Goal: Transaction & Acquisition: Purchase product/service

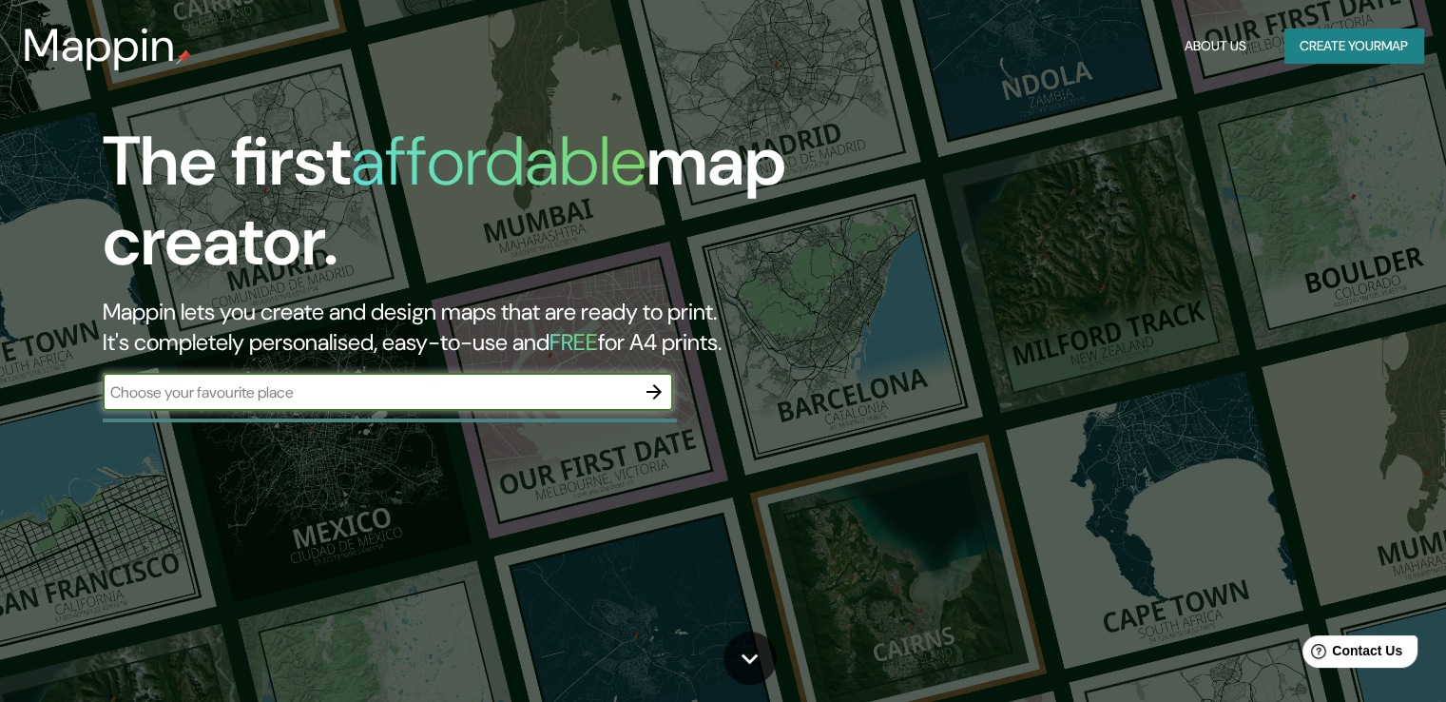
click at [307, 393] on input "text" at bounding box center [369, 392] width 532 height 22
type input "la orotava"
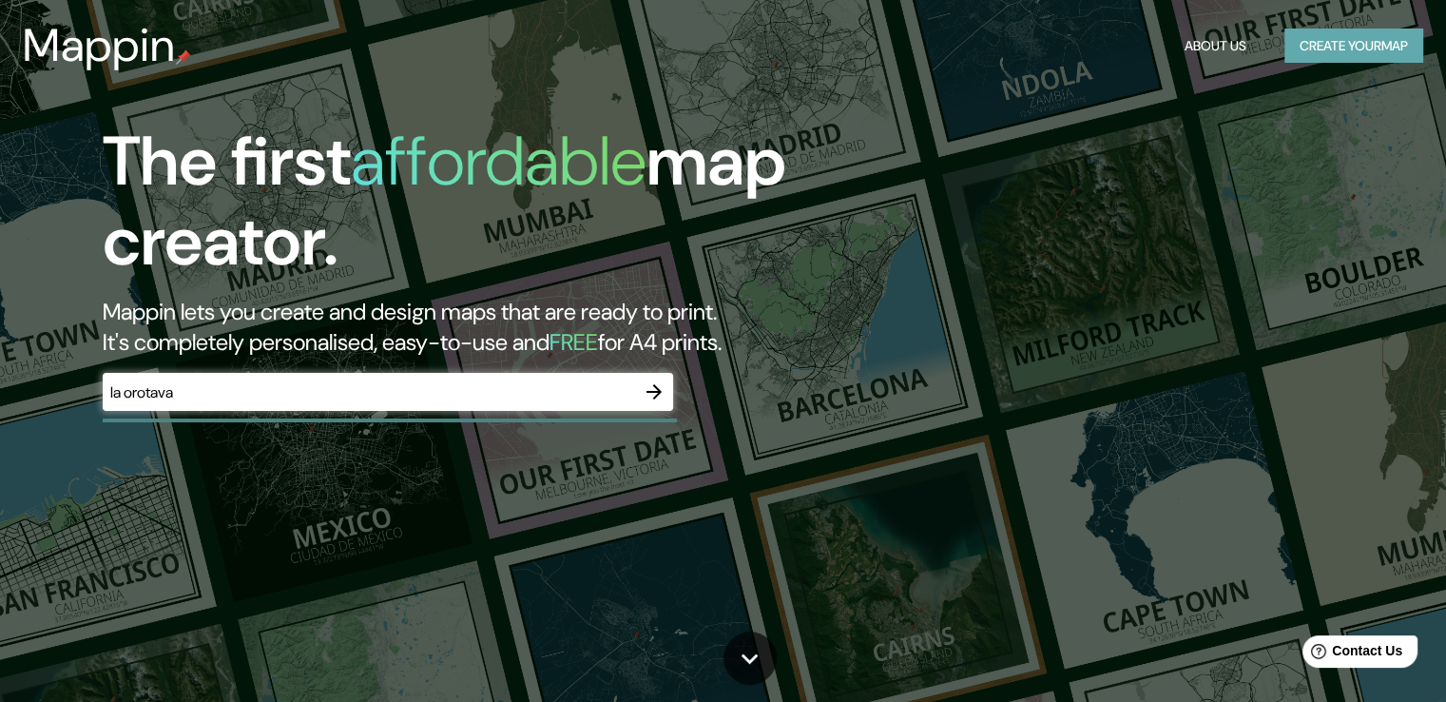
click at [1344, 50] on button "Create your map" at bounding box center [1353, 46] width 139 height 35
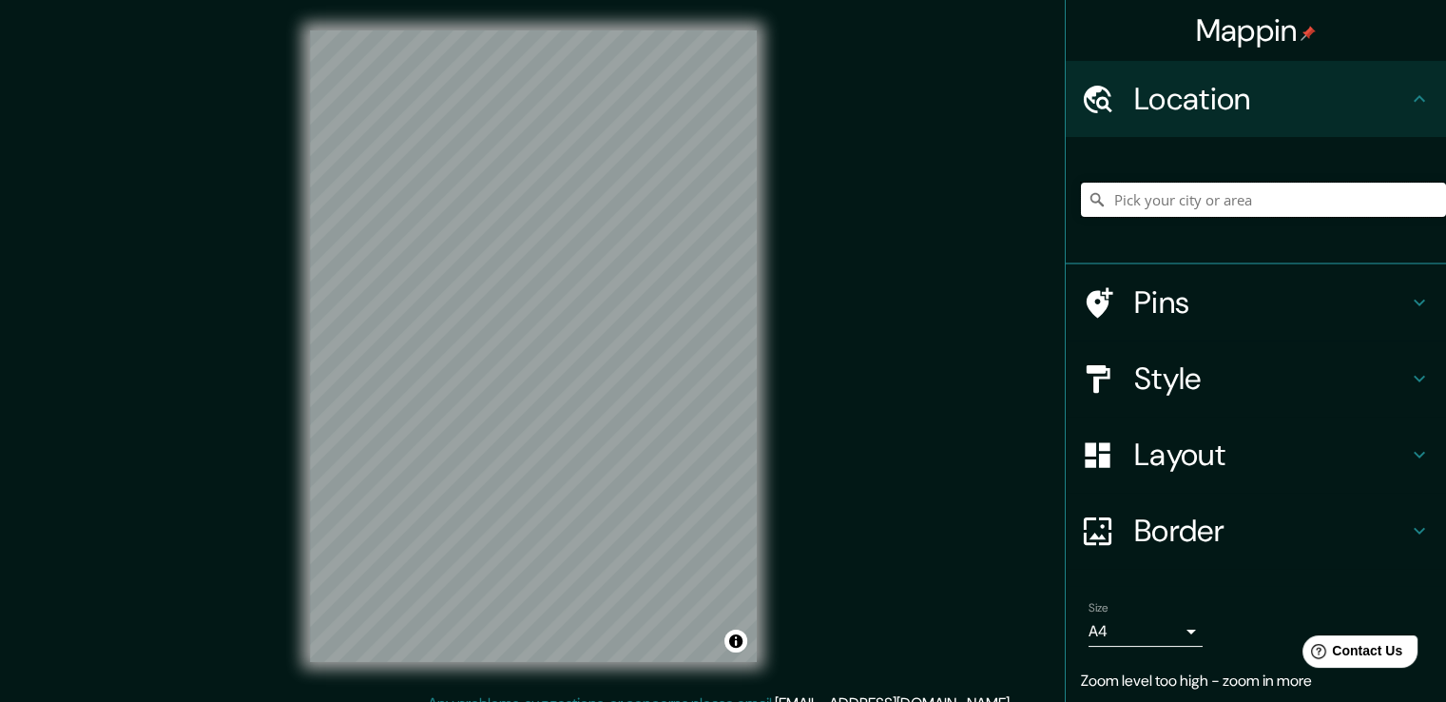
click at [1223, 204] on input "Pick your city or area" at bounding box center [1263, 200] width 365 height 34
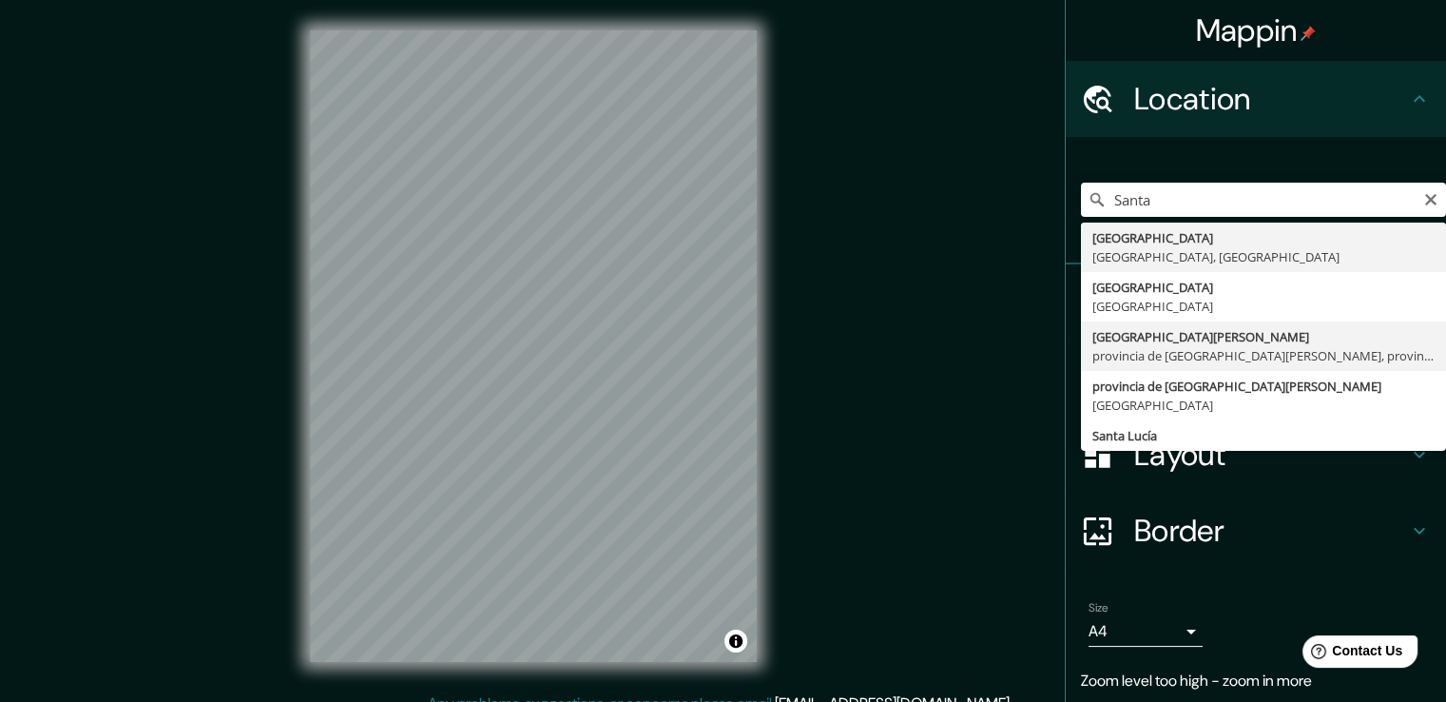
type input "[GEOGRAPHIC_DATA][PERSON_NAME], provincia de [GEOGRAPHIC_DATA][PERSON_NAME], pr…"
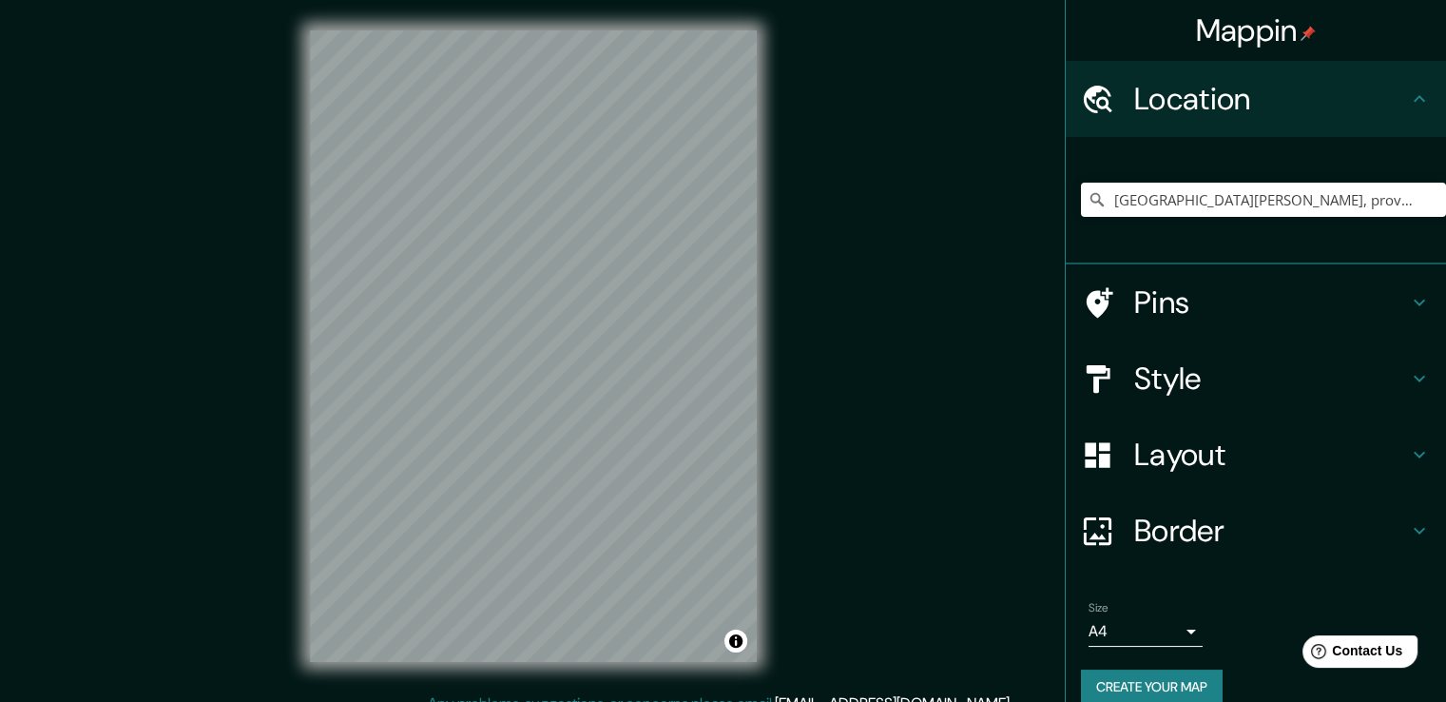
click at [1409, 304] on icon at bounding box center [1419, 302] width 23 height 23
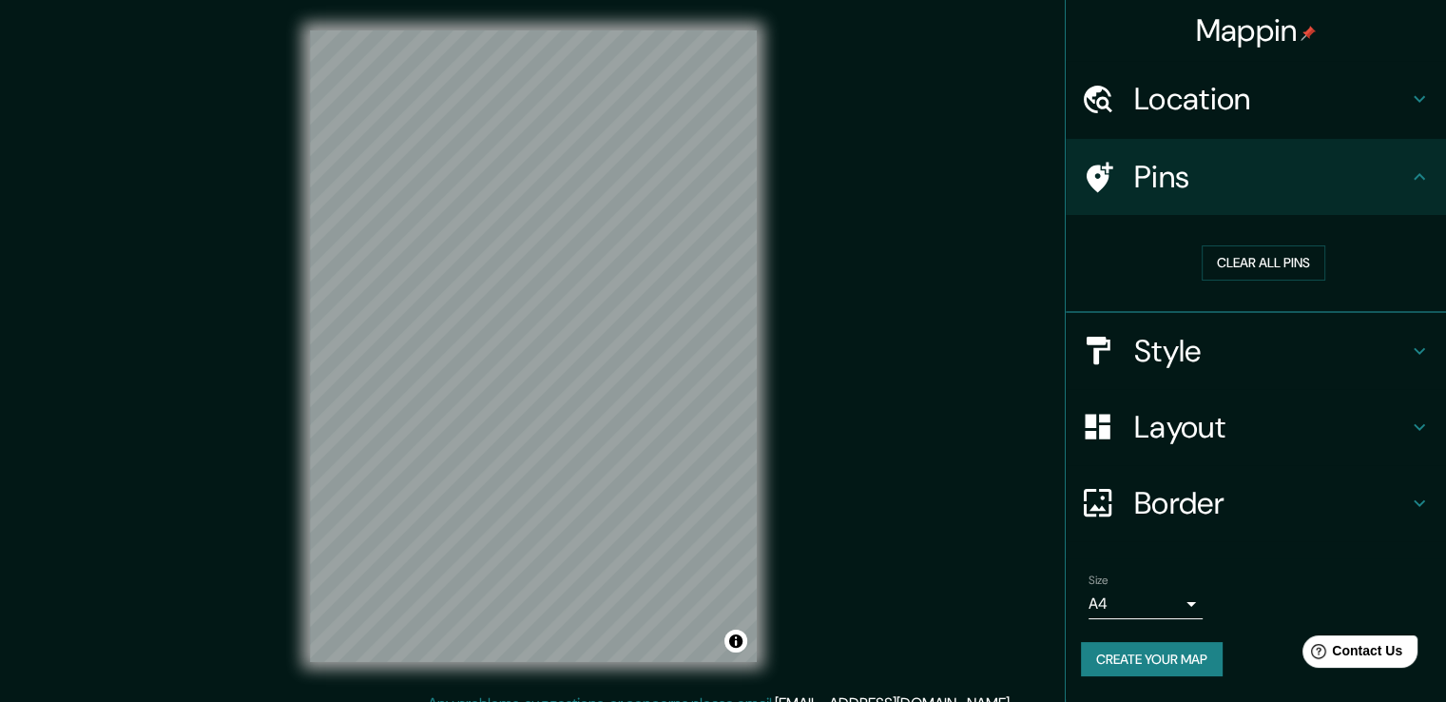
click at [1353, 289] on div "Clear all pins" at bounding box center [1263, 263] width 365 height 66
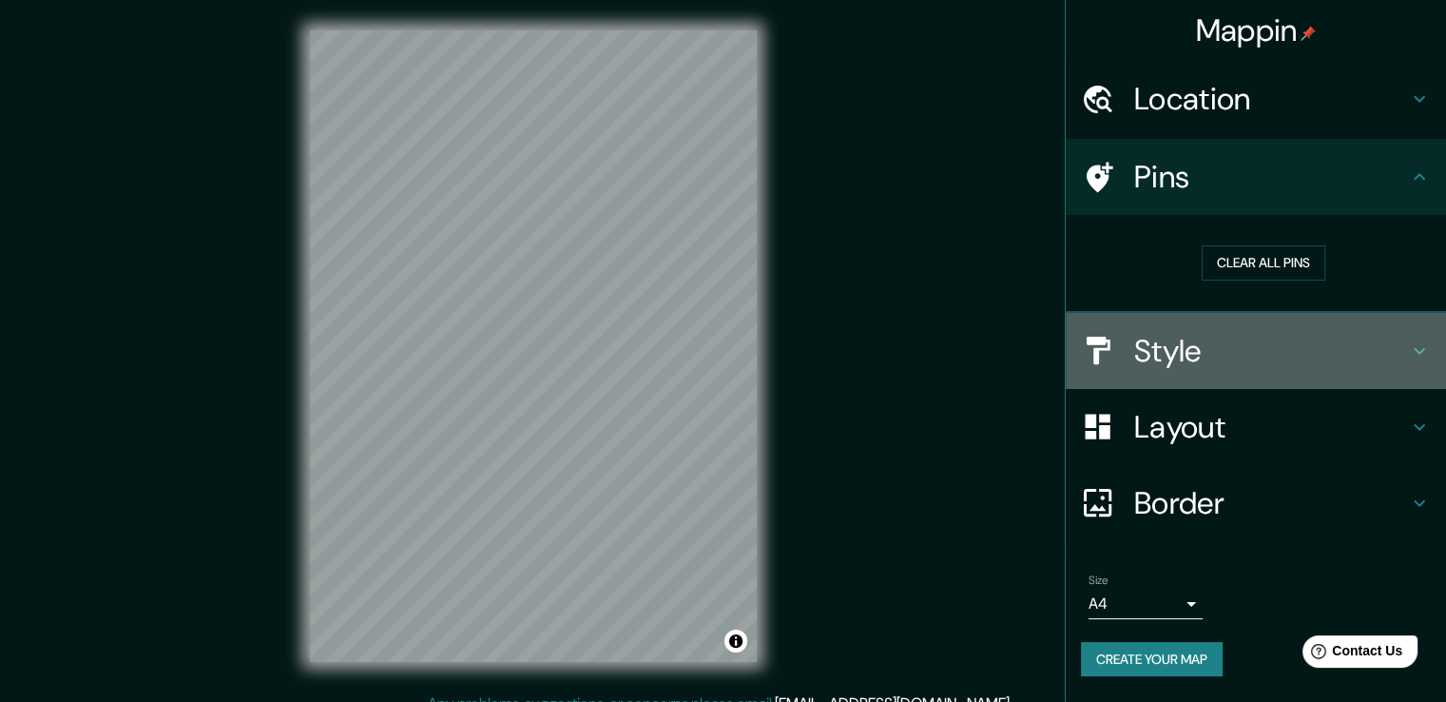
click at [1183, 362] on h4 "Style" at bounding box center [1271, 351] width 274 height 38
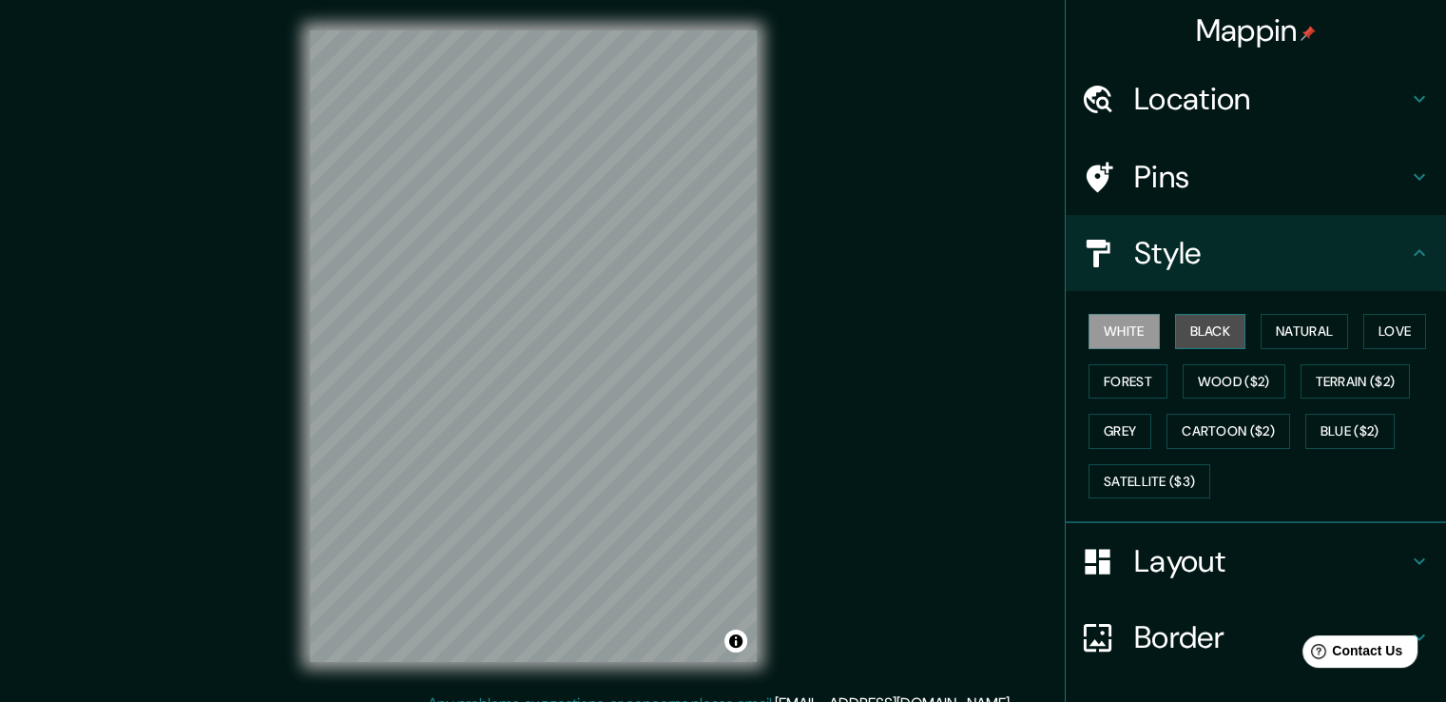
click at [1206, 325] on button "Black" at bounding box center [1210, 331] width 71 height 35
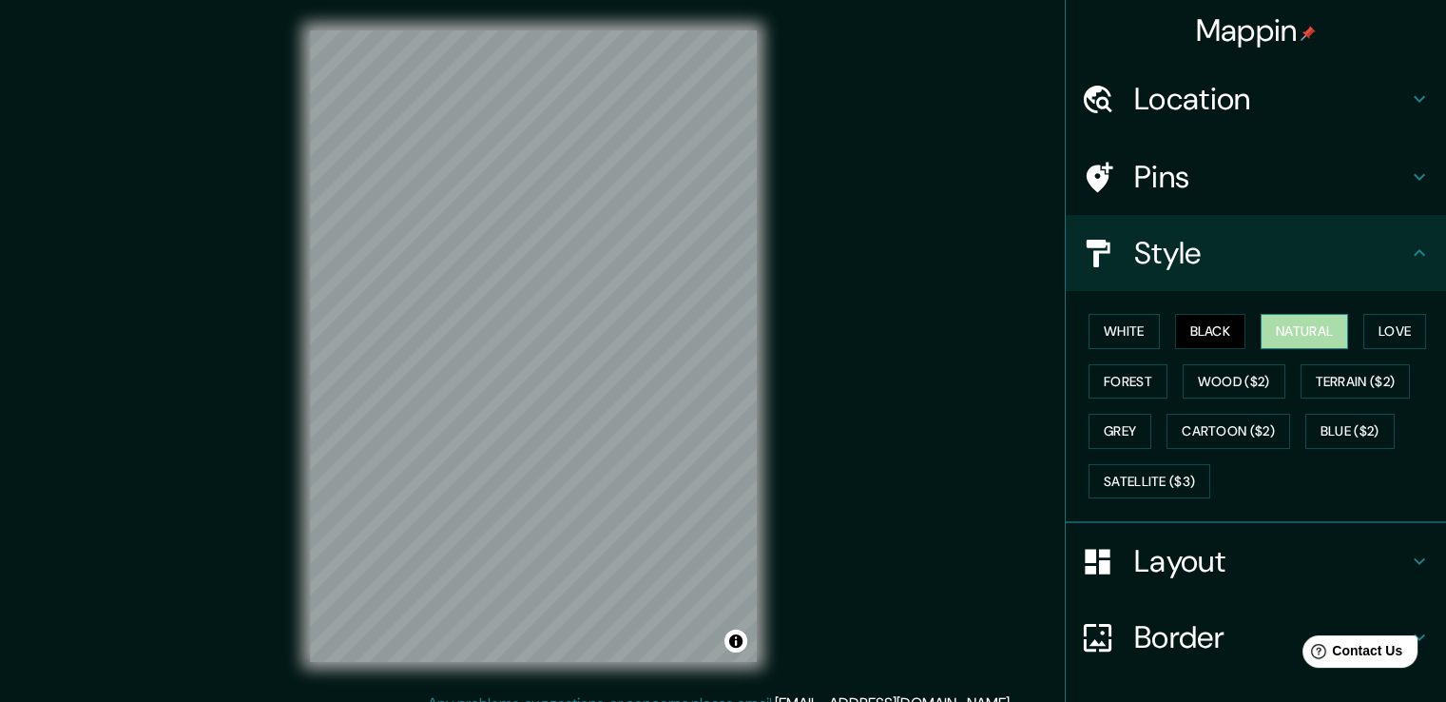
click at [1289, 331] on button "Natural" at bounding box center [1304, 331] width 87 height 35
click at [1380, 328] on button "Love" at bounding box center [1394, 331] width 63 height 35
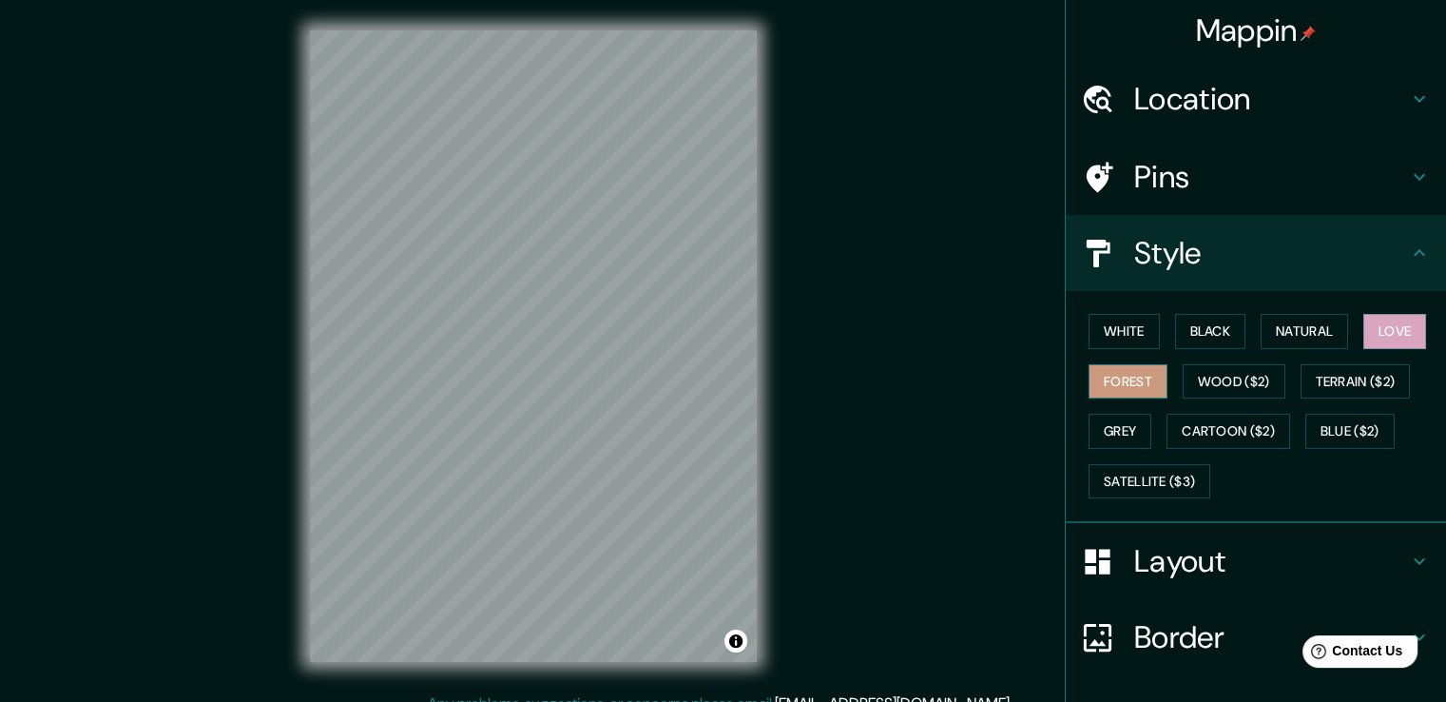
click at [1105, 384] on button "Forest" at bounding box center [1128, 381] width 79 height 35
click at [1098, 428] on button "Grey" at bounding box center [1120, 431] width 63 height 35
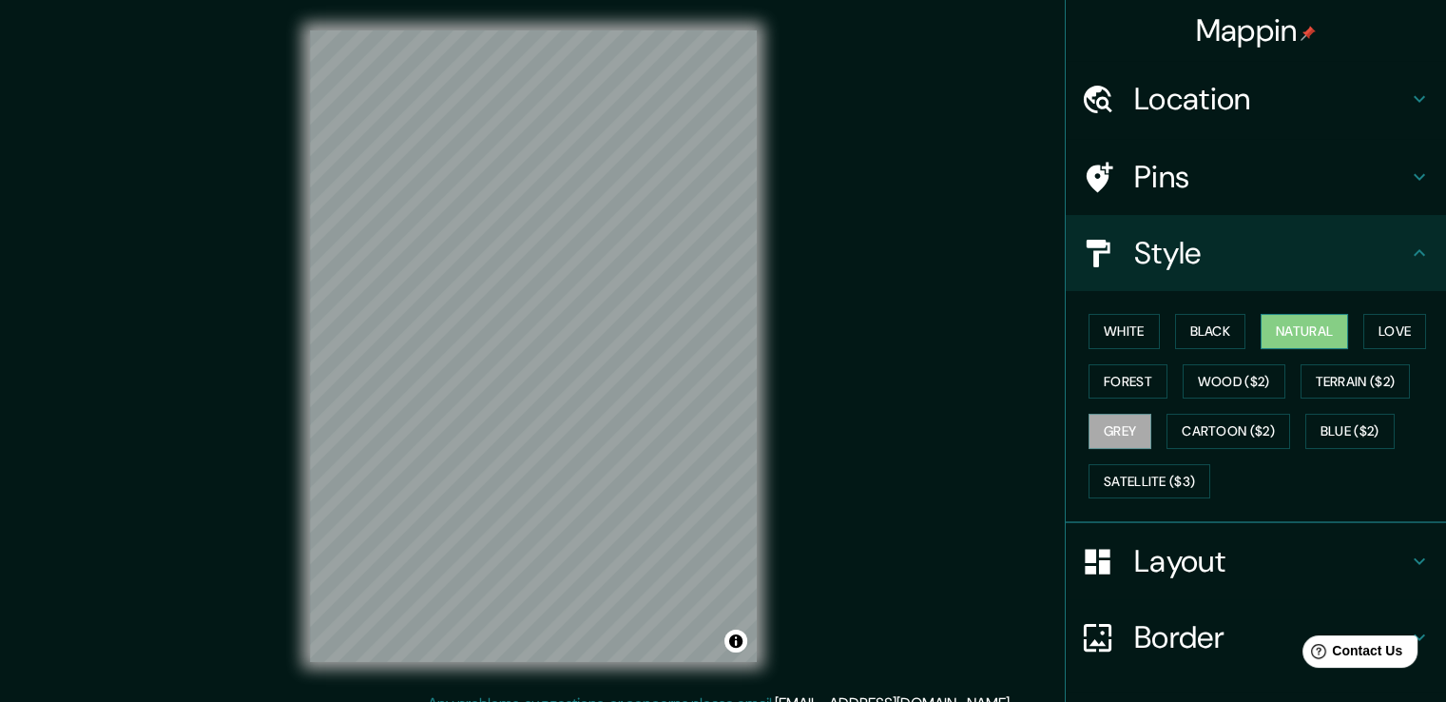
click at [1268, 333] on button "Natural" at bounding box center [1304, 331] width 87 height 35
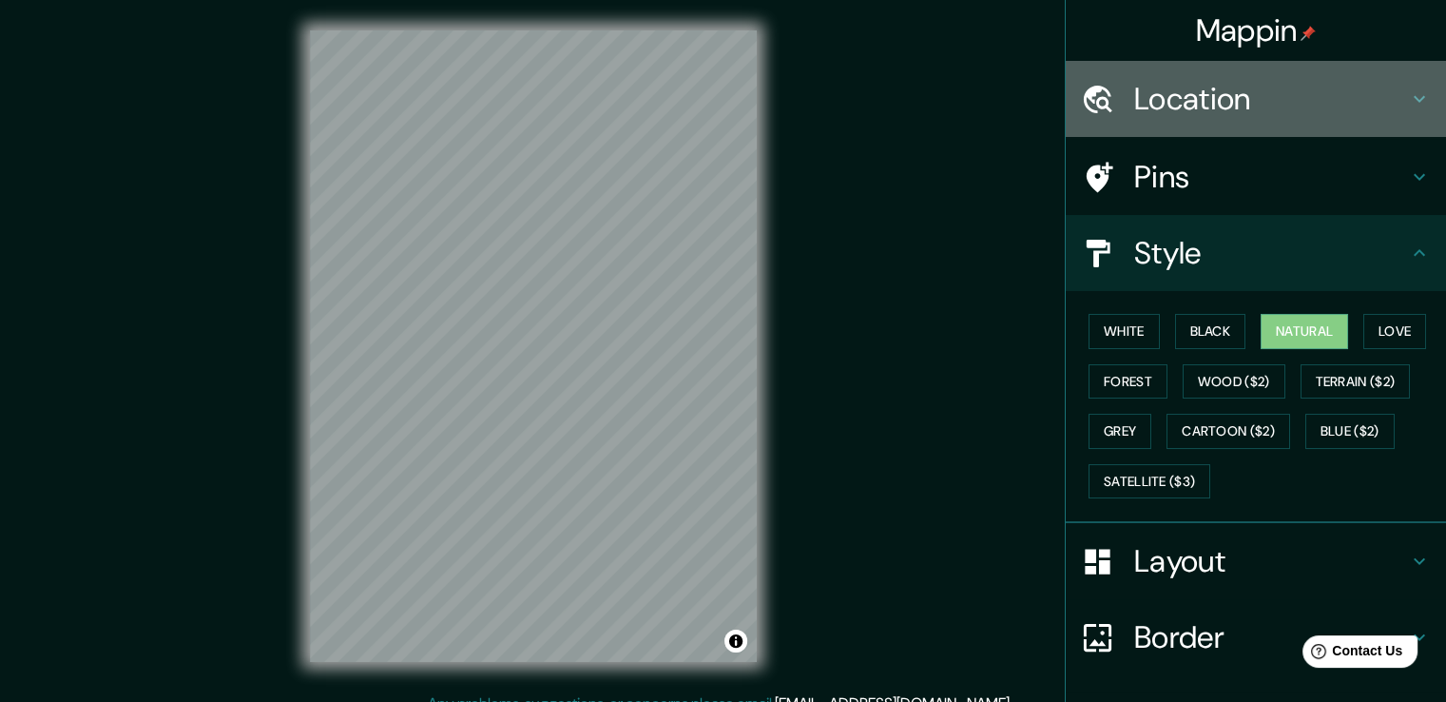
click at [1276, 90] on h4 "Location" at bounding box center [1271, 99] width 274 height 38
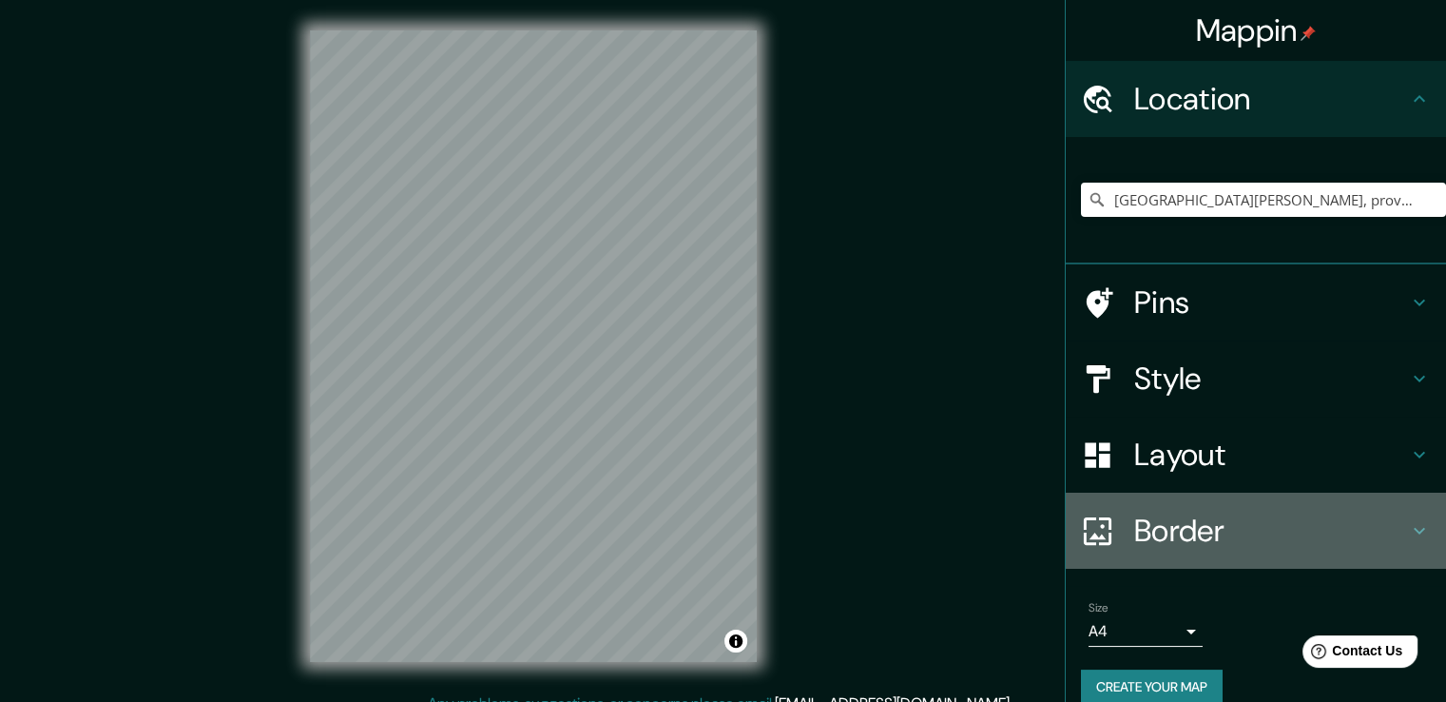
click at [1374, 540] on h4 "Border" at bounding box center [1271, 531] width 274 height 38
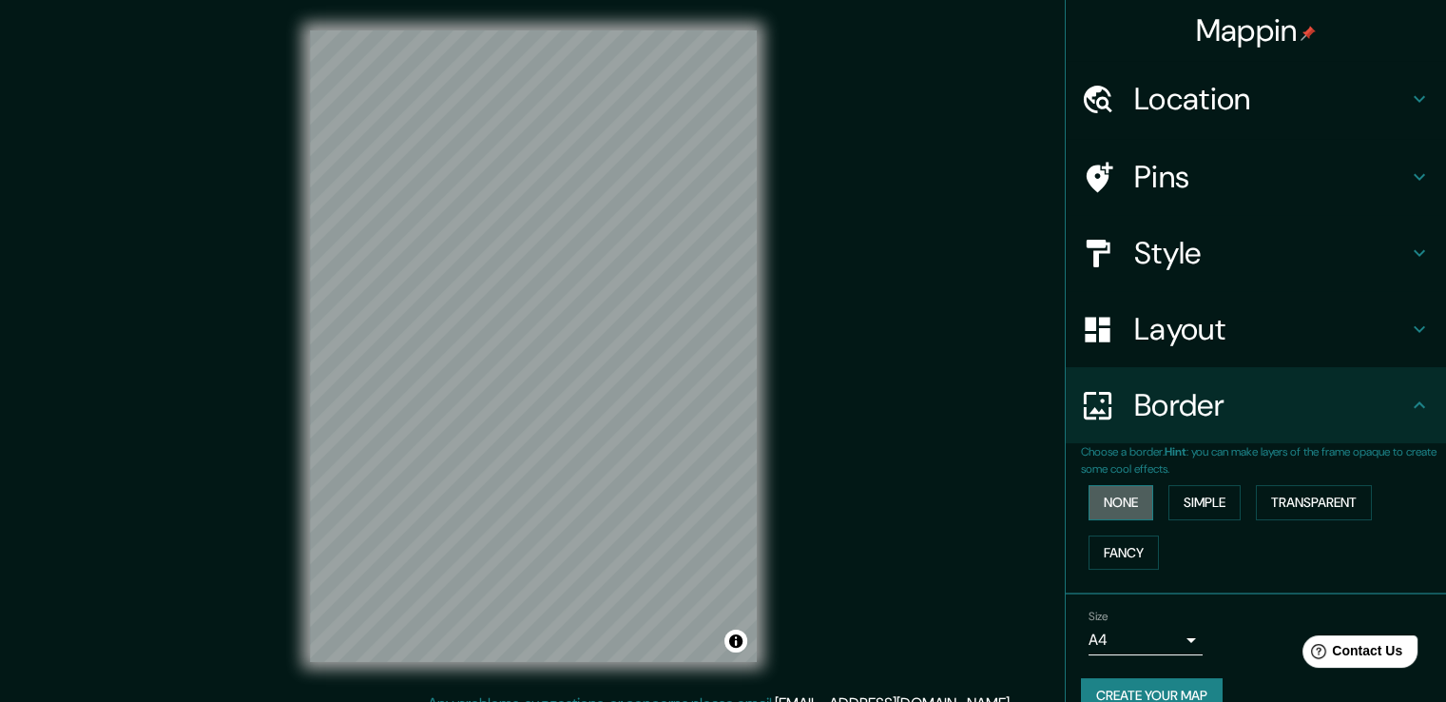
click at [1103, 503] on button "None" at bounding box center [1121, 502] width 65 height 35
click at [1202, 504] on button "Simple" at bounding box center [1204, 502] width 72 height 35
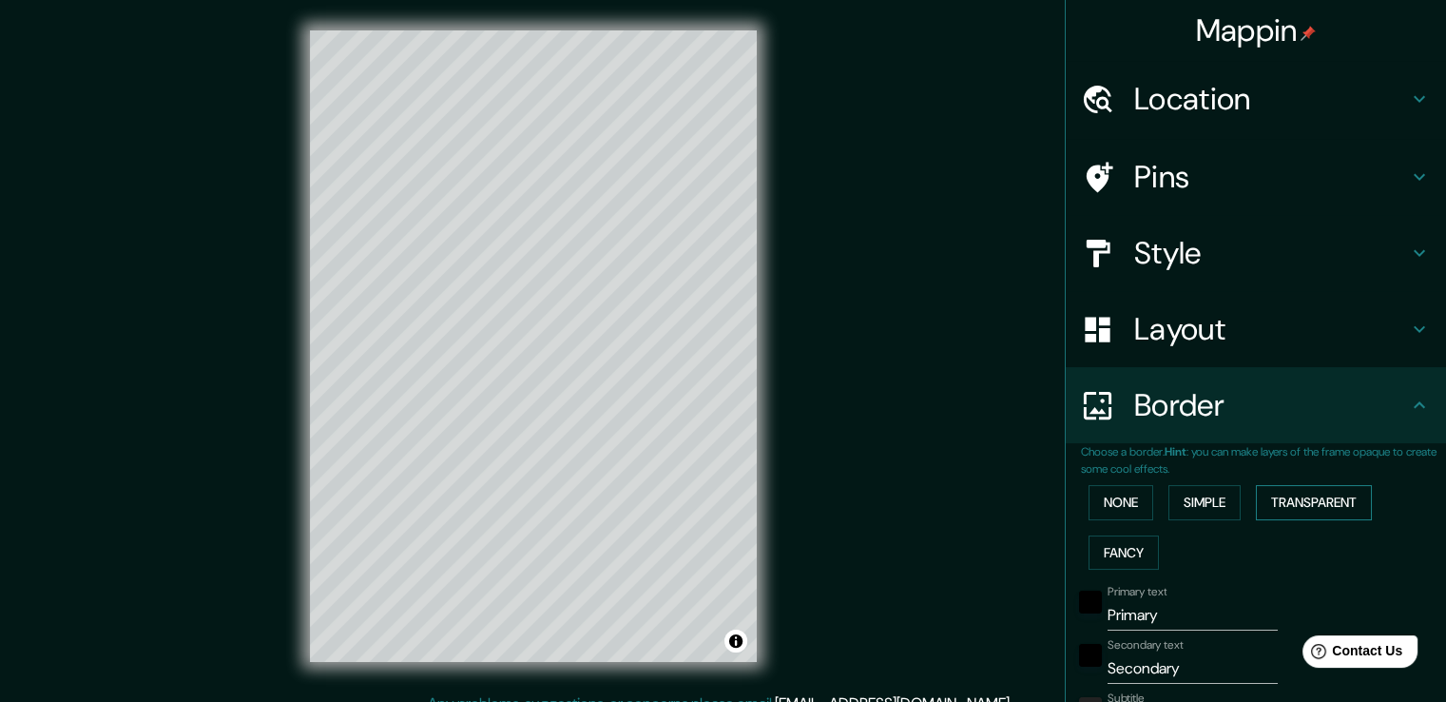
click at [1309, 503] on button "Transparent" at bounding box center [1314, 502] width 116 height 35
click at [1116, 552] on button "Fancy" at bounding box center [1124, 552] width 70 height 35
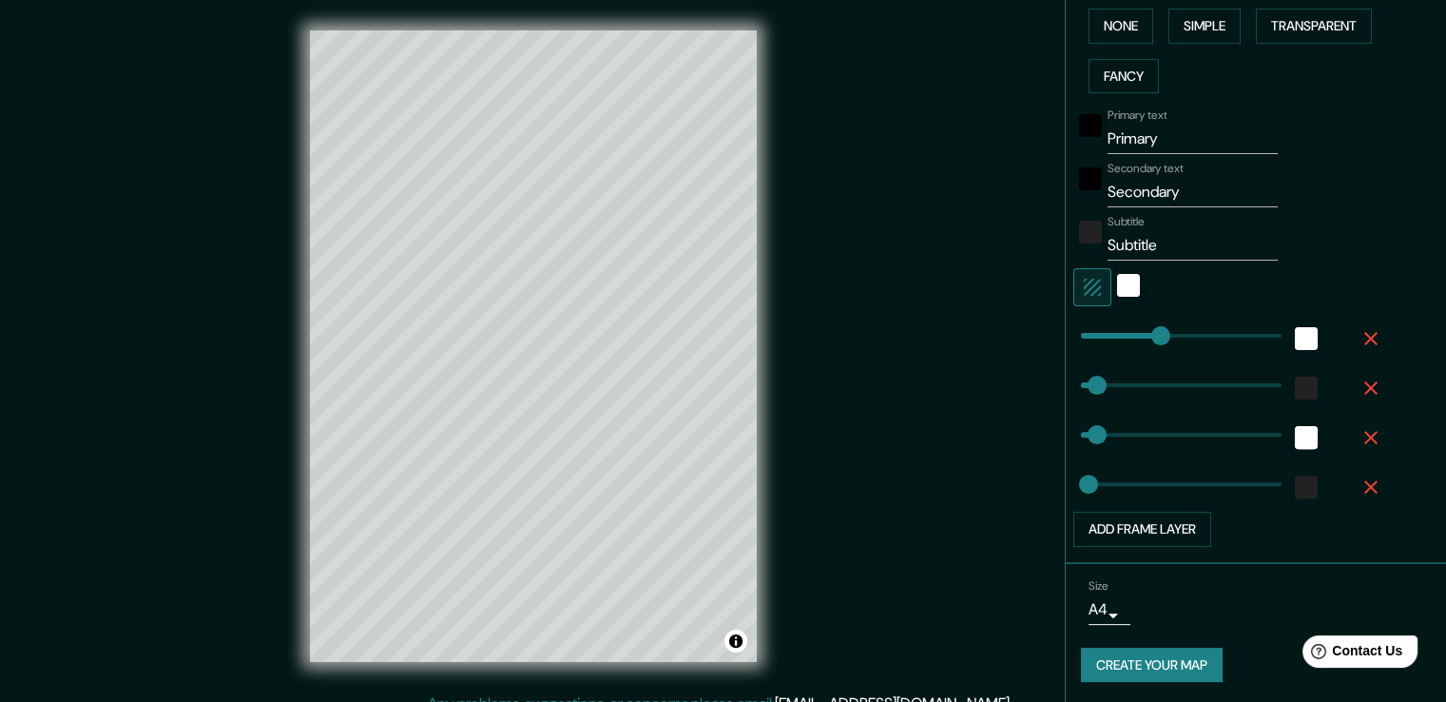
scroll to position [21, 0]
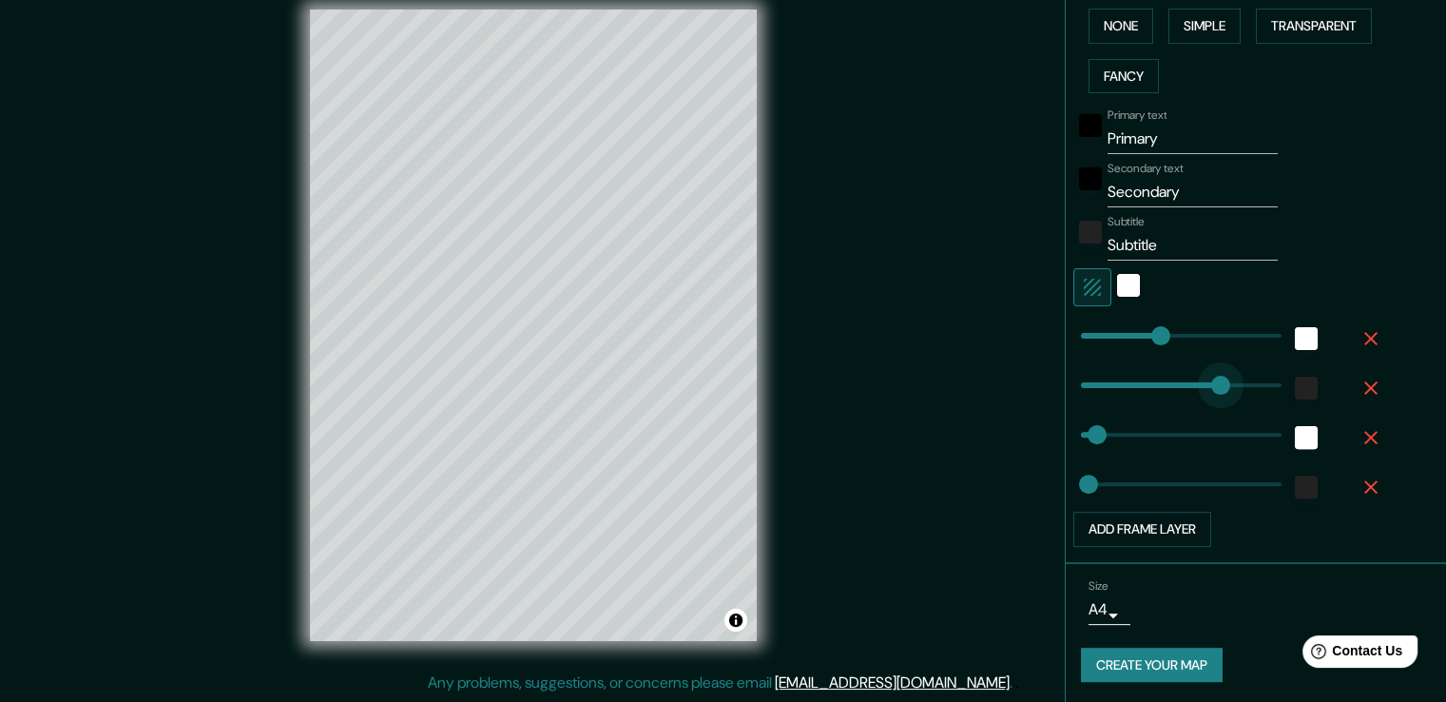
type input "387"
drag, startPoint x: 1085, startPoint y: 383, endPoint x: 1231, endPoint y: 390, distance: 146.6
type input "38"
type input "19"
type input "86"
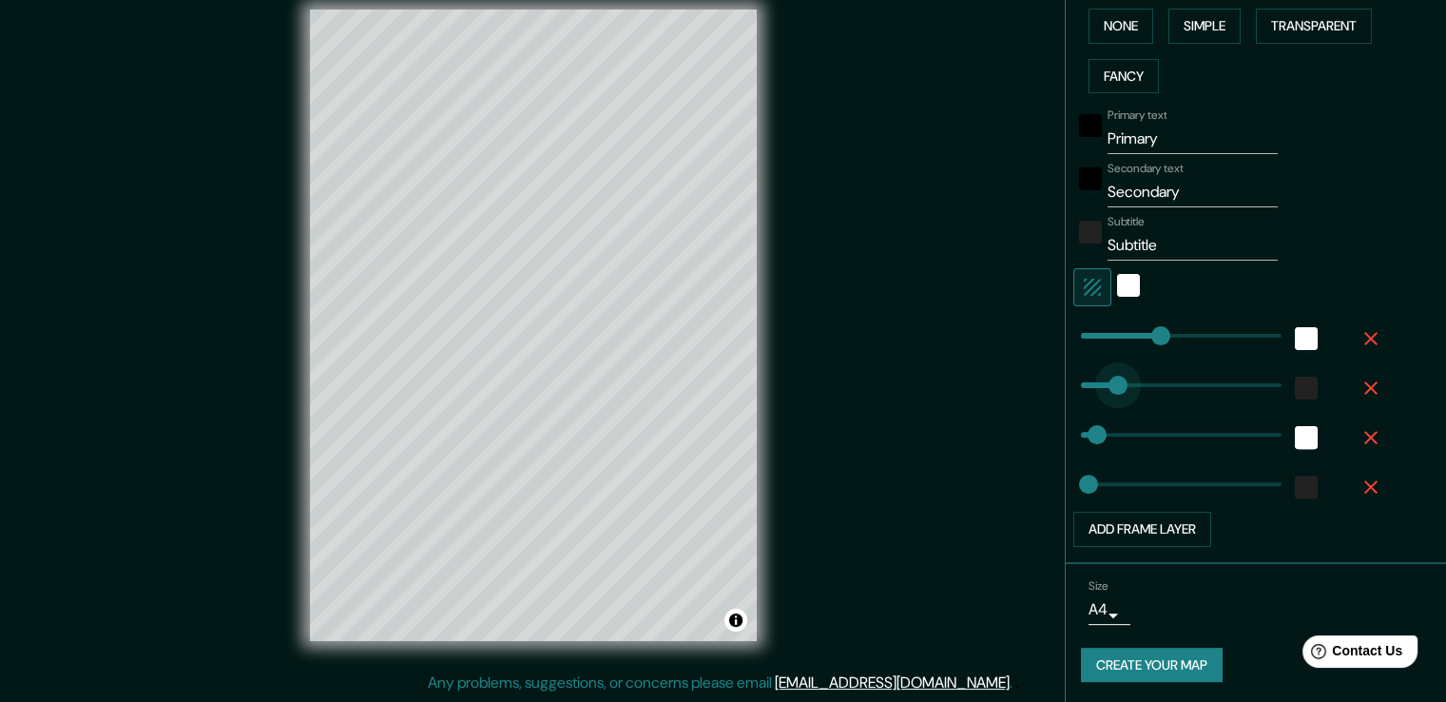
drag, startPoint x: 1233, startPoint y: 380, endPoint x: 1103, endPoint y: 381, distance: 130.3
type input "38"
type input "19"
type input "54"
type input "38"
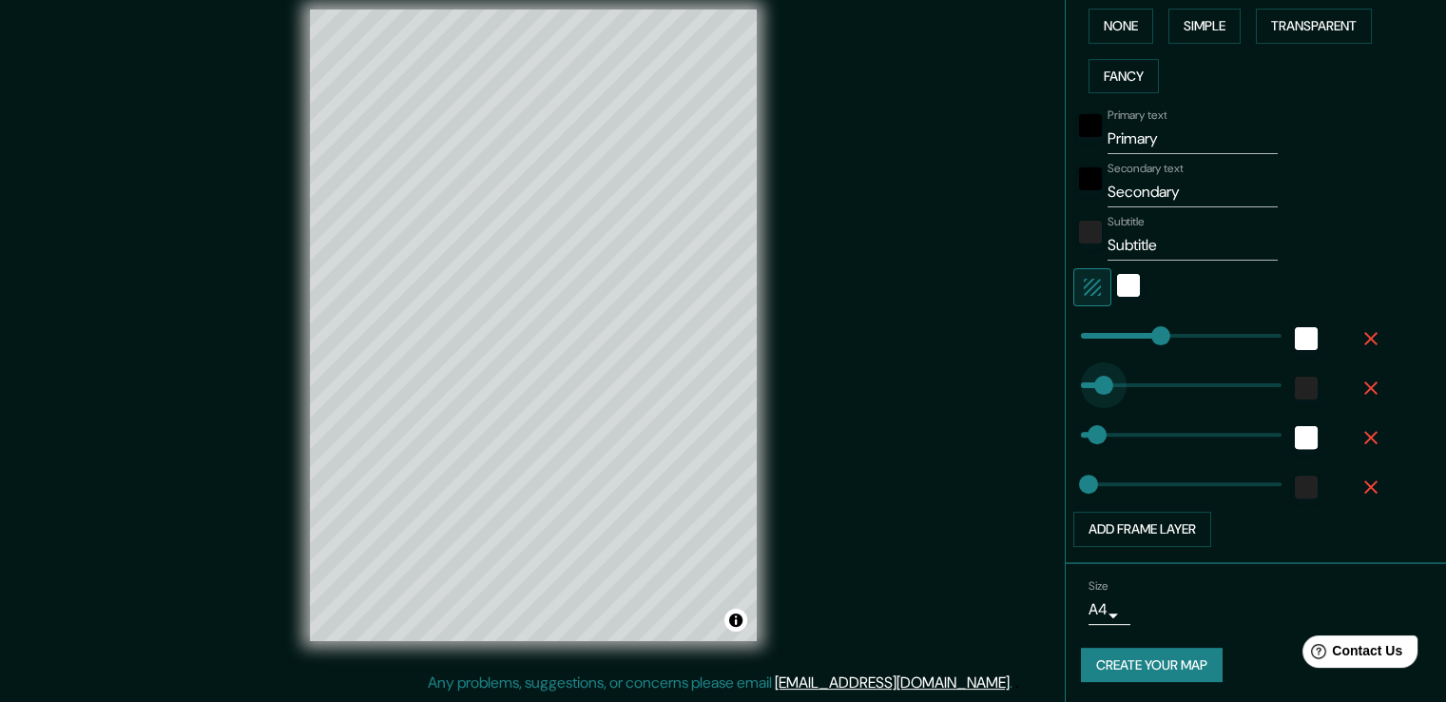
type input "19"
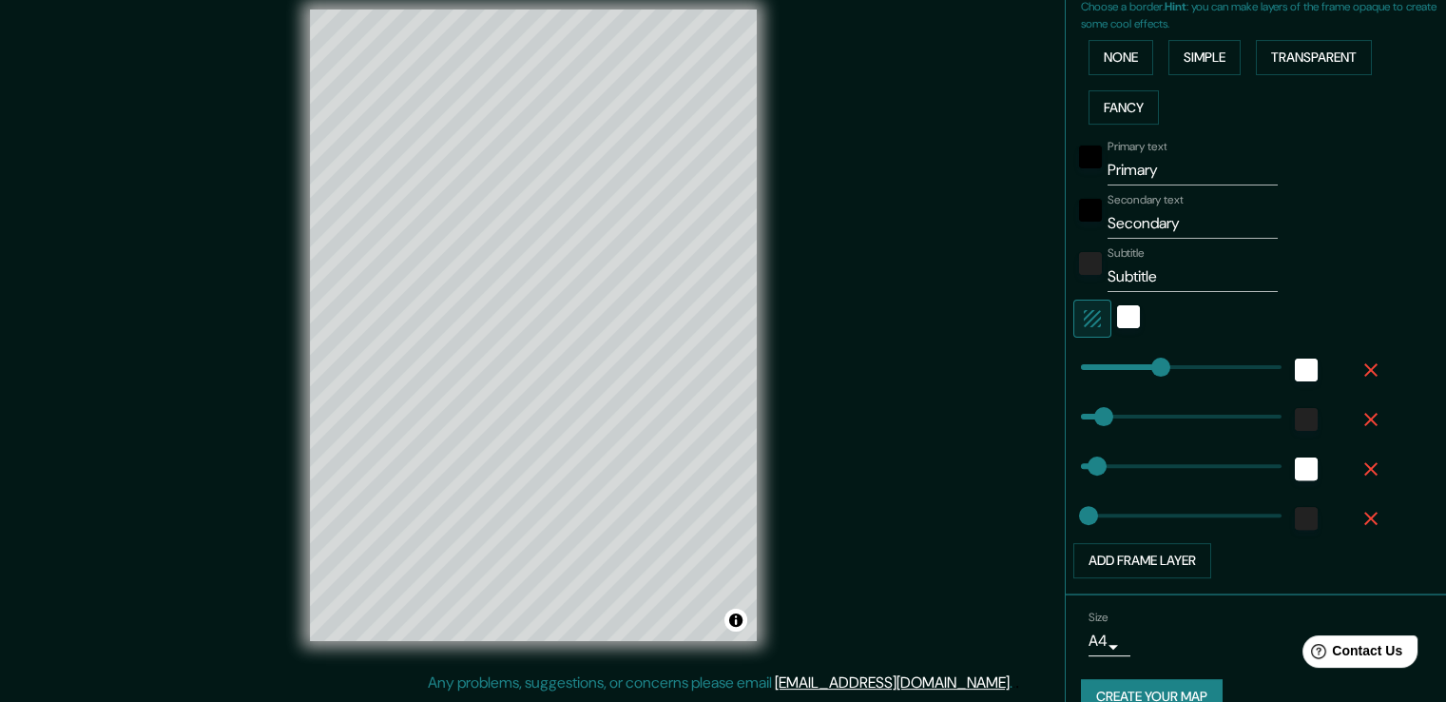
scroll to position [476, 0]
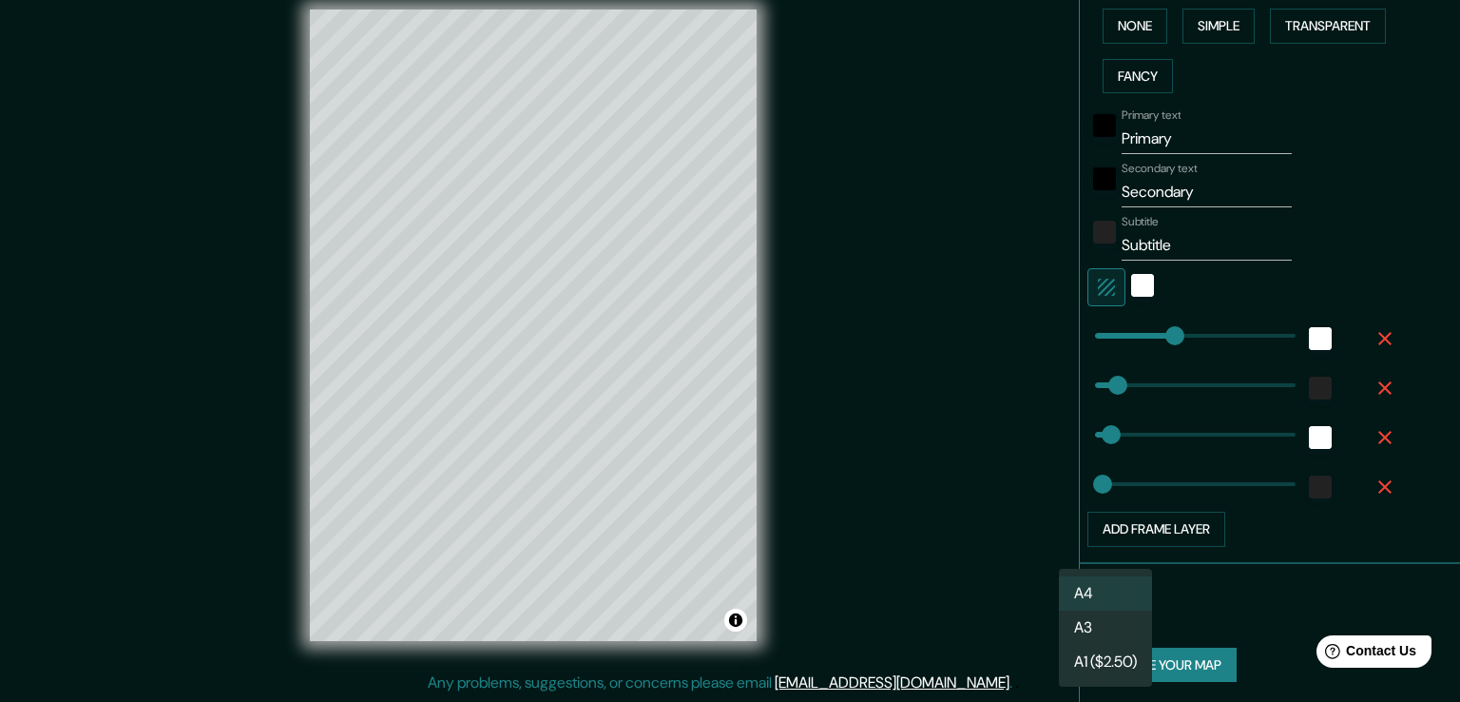
click at [1102, 609] on body "Mappin Location [GEOGRAPHIC_DATA][PERSON_NAME], provincia de [GEOGRAPHIC_DATA][…" at bounding box center [730, 330] width 1460 height 702
click at [1107, 594] on li "A4" at bounding box center [1105, 593] width 93 height 34
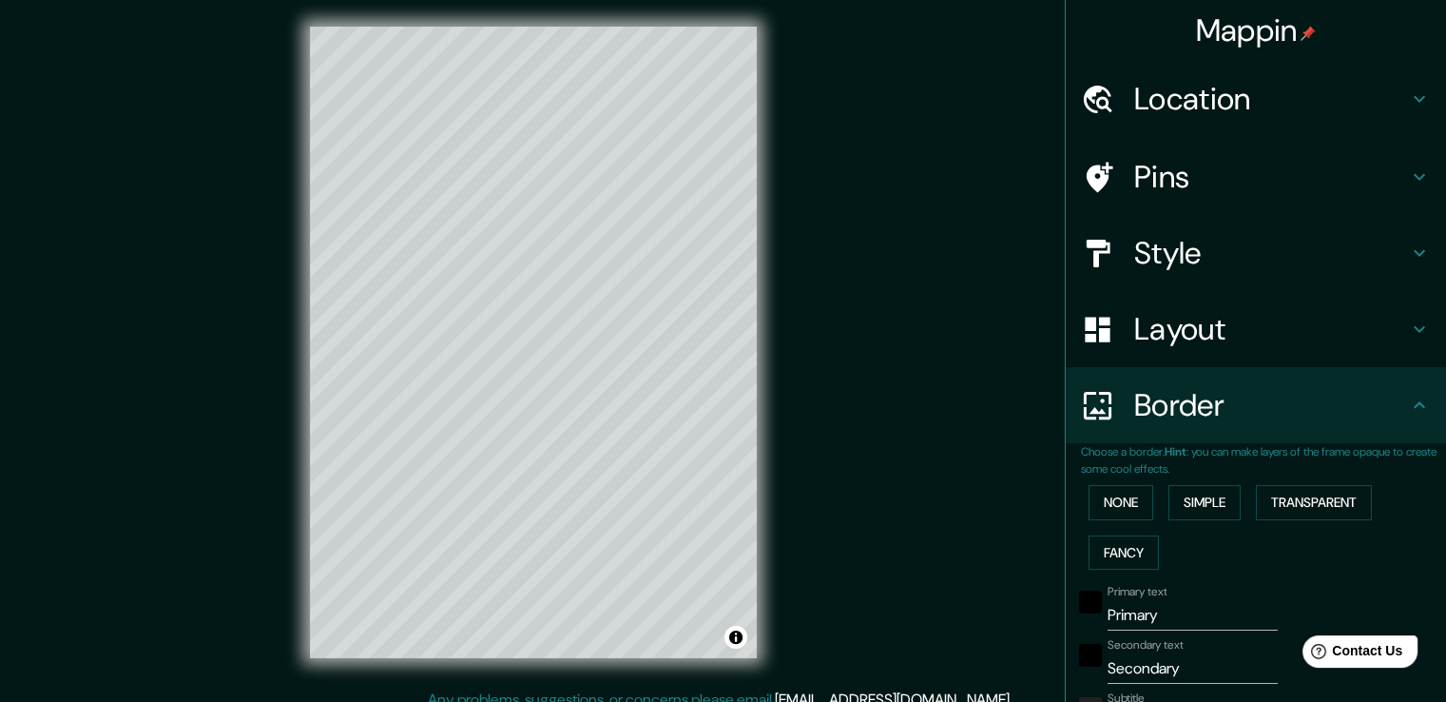
scroll to position [0, 0]
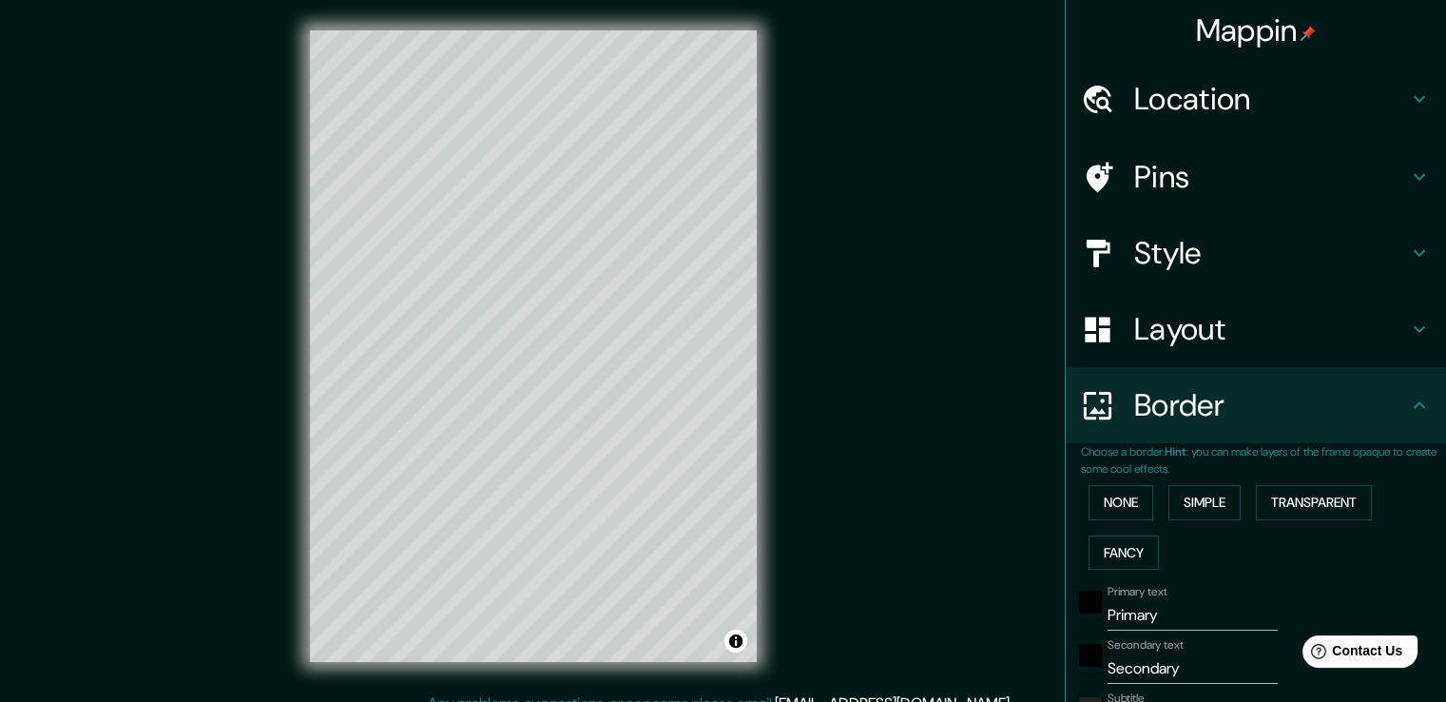
click at [1388, 176] on h4 "Pins" at bounding box center [1271, 177] width 274 height 38
type input "38"
type input "19"
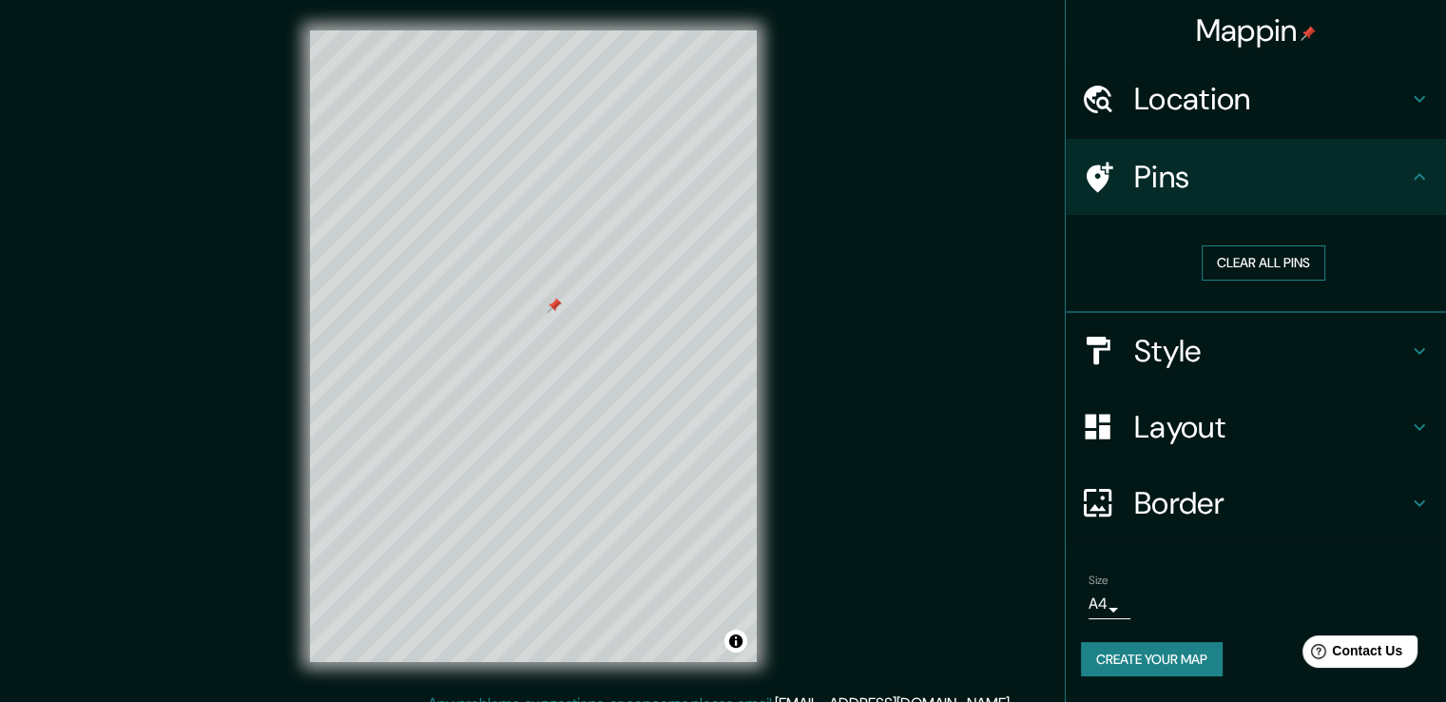
click at [1240, 261] on button "Clear all pins" at bounding box center [1264, 262] width 124 height 35
click at [1290, 253] on button "Clear all pins" at bounding box center [1264, 262] width 124 height 35
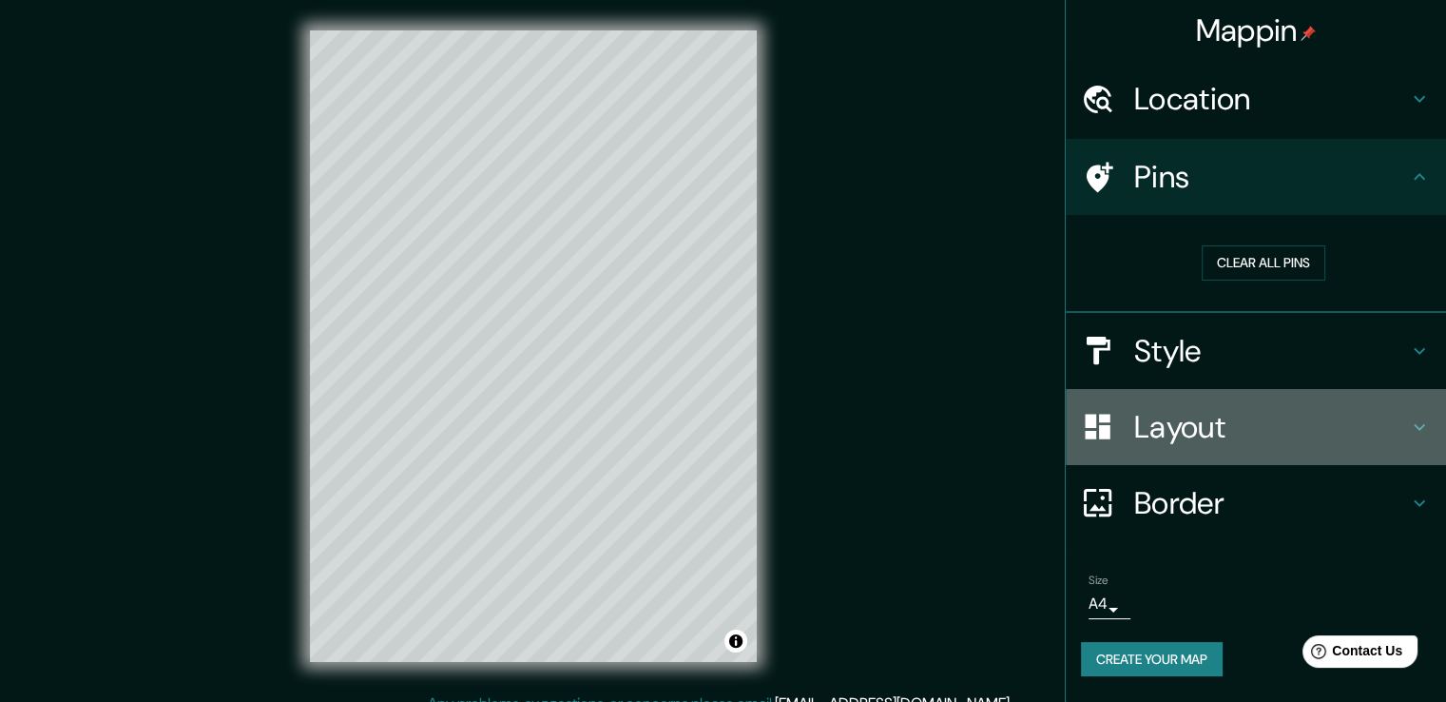
click at [1415, 429] on icon at bounding box center [1419, 426] width 23 height 23
type input "38"
type input "19"
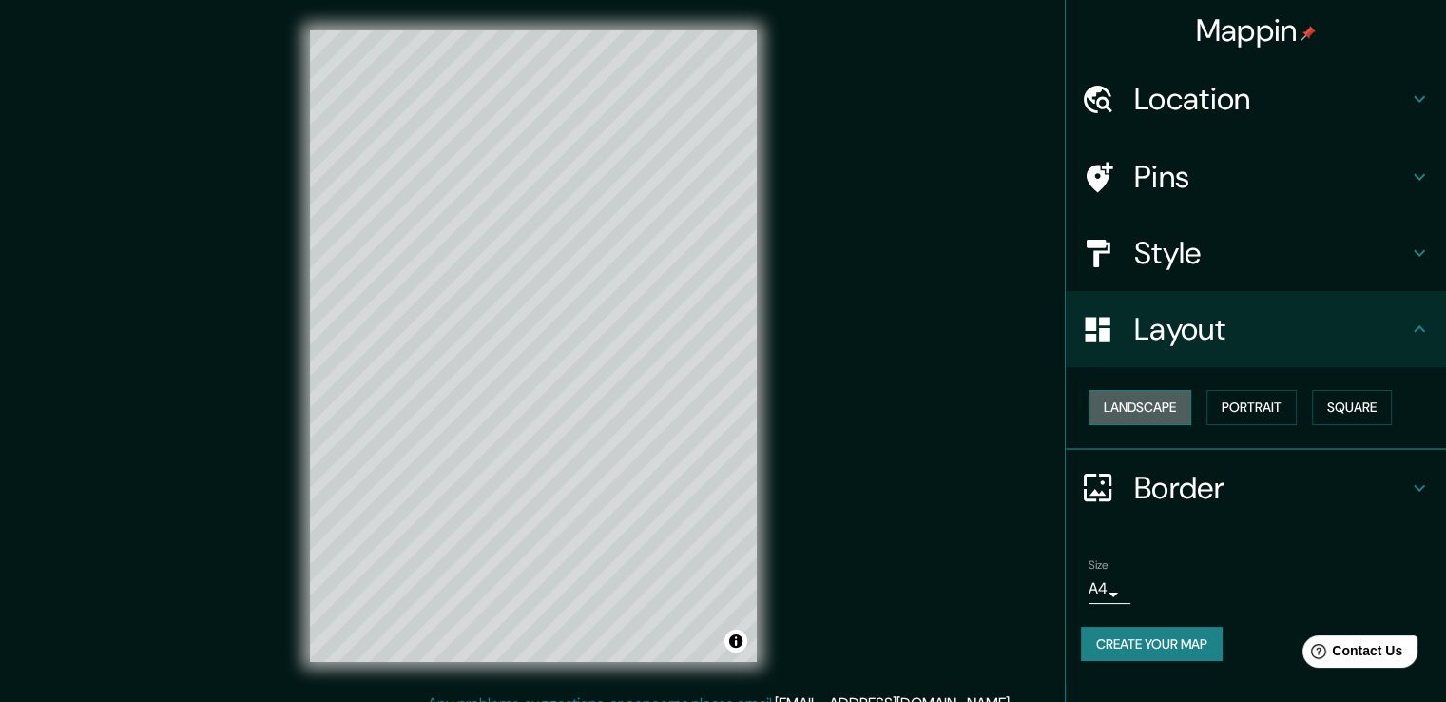
click at [1164, 408] on button "Landscape" at bounding box center [1140, 407] width 103 height 35
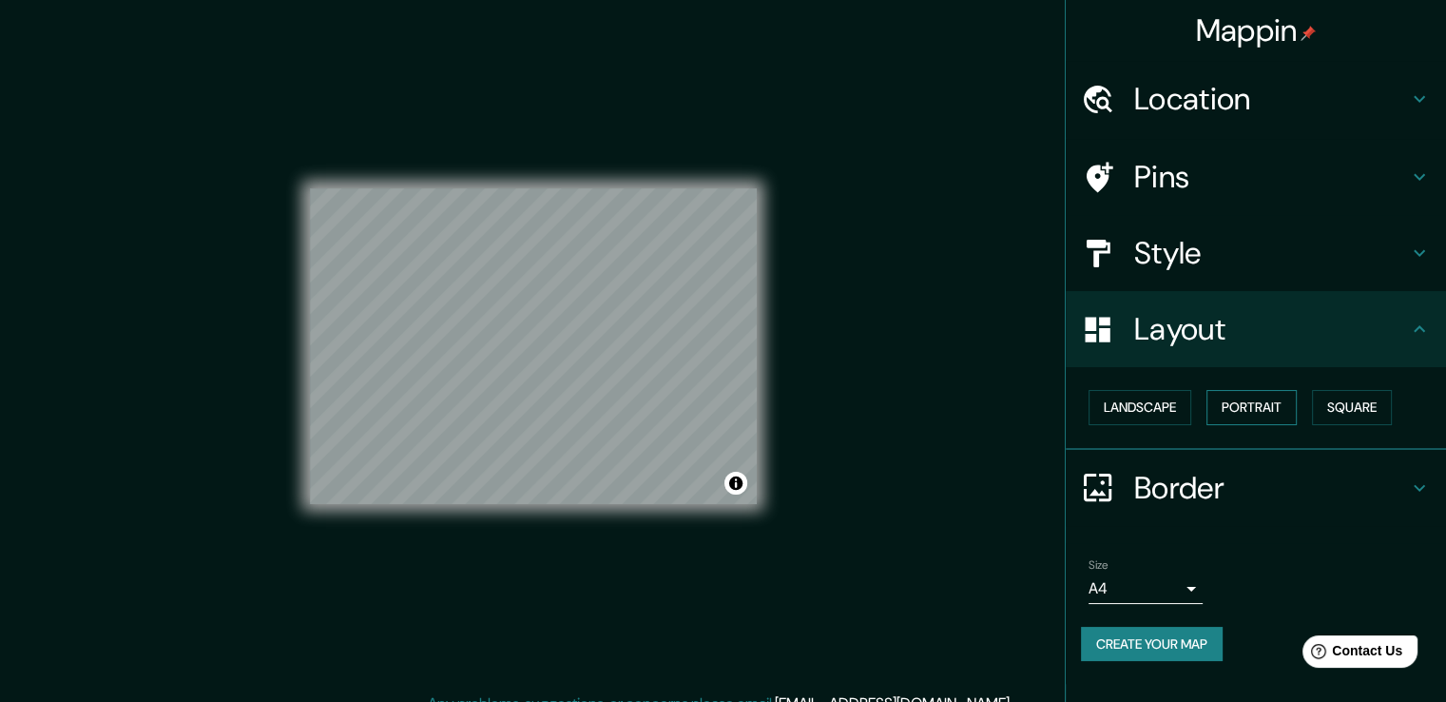
click at [1236, 409] on button "Portrait" at bounding box center [1252, 407] width 90 height 35
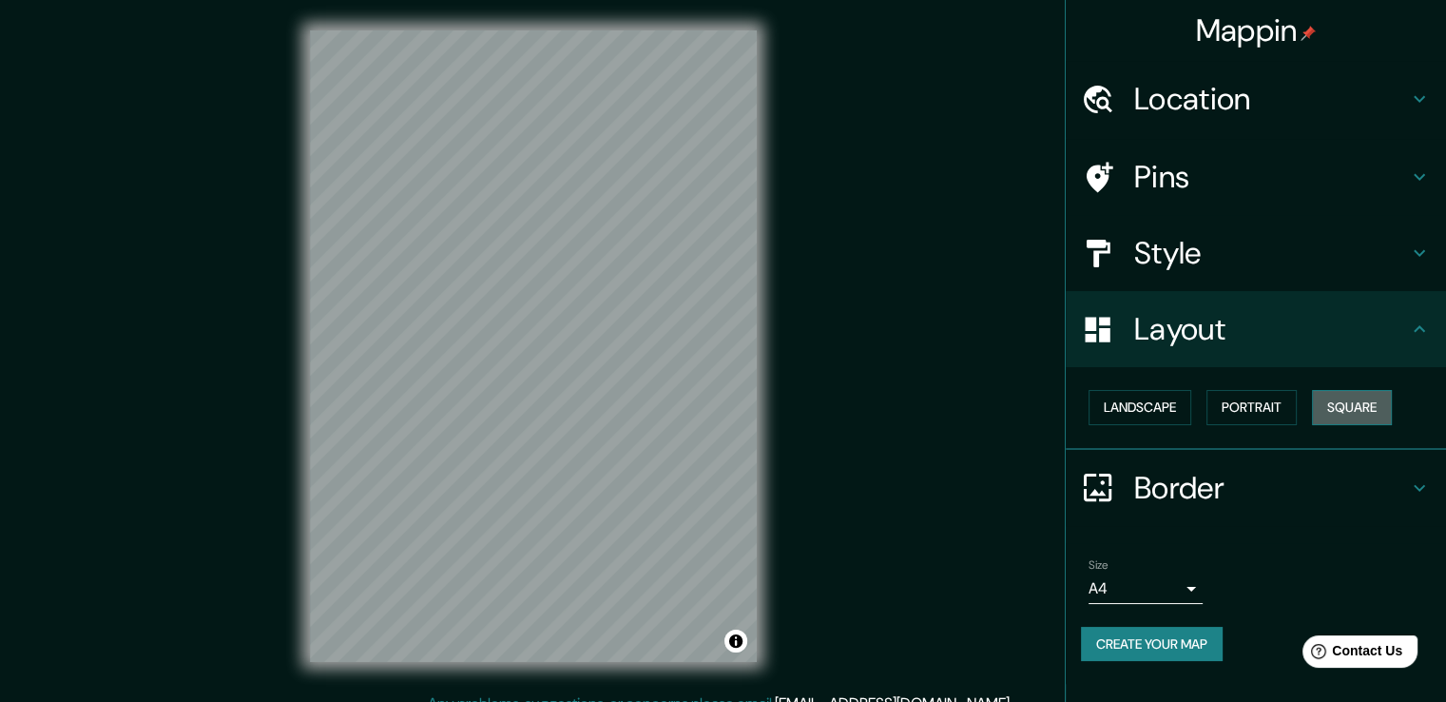
click at [1373, 404] on button "Square" at bounding box center [1352, 407] width 80 height 35
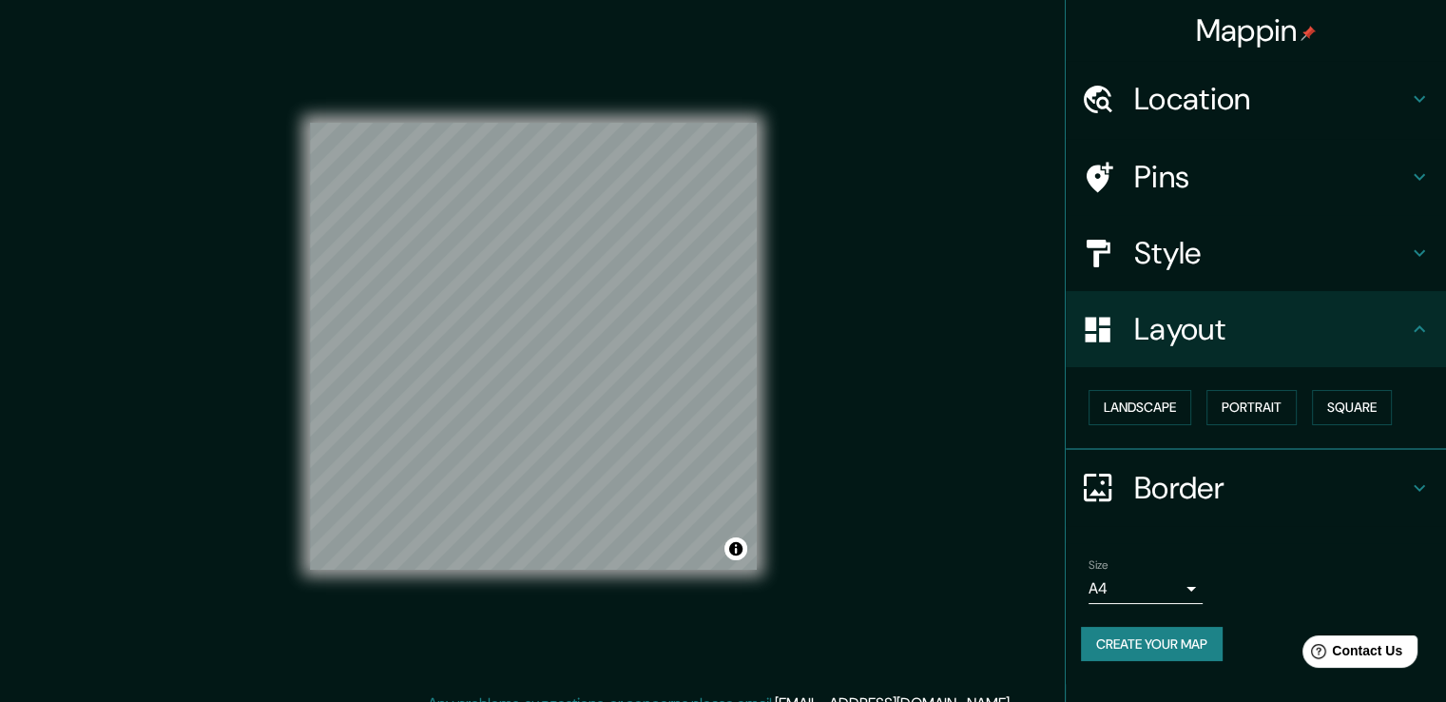
click at [1239, 494] on h4 "Border" at bounding box center [1271, 488] width 274 height 38
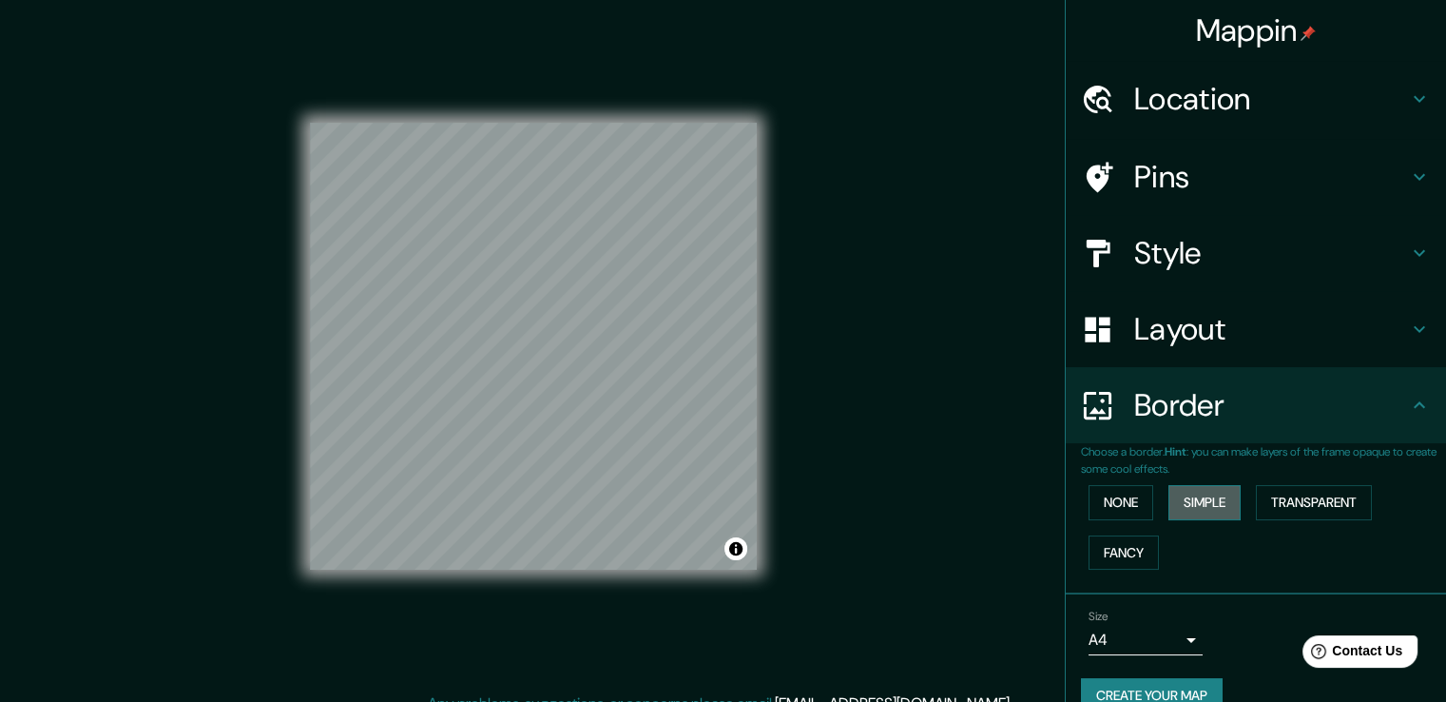
click at [1187, 504] on button "Simple" at bounding box center [1204, 502] width 72 height 35
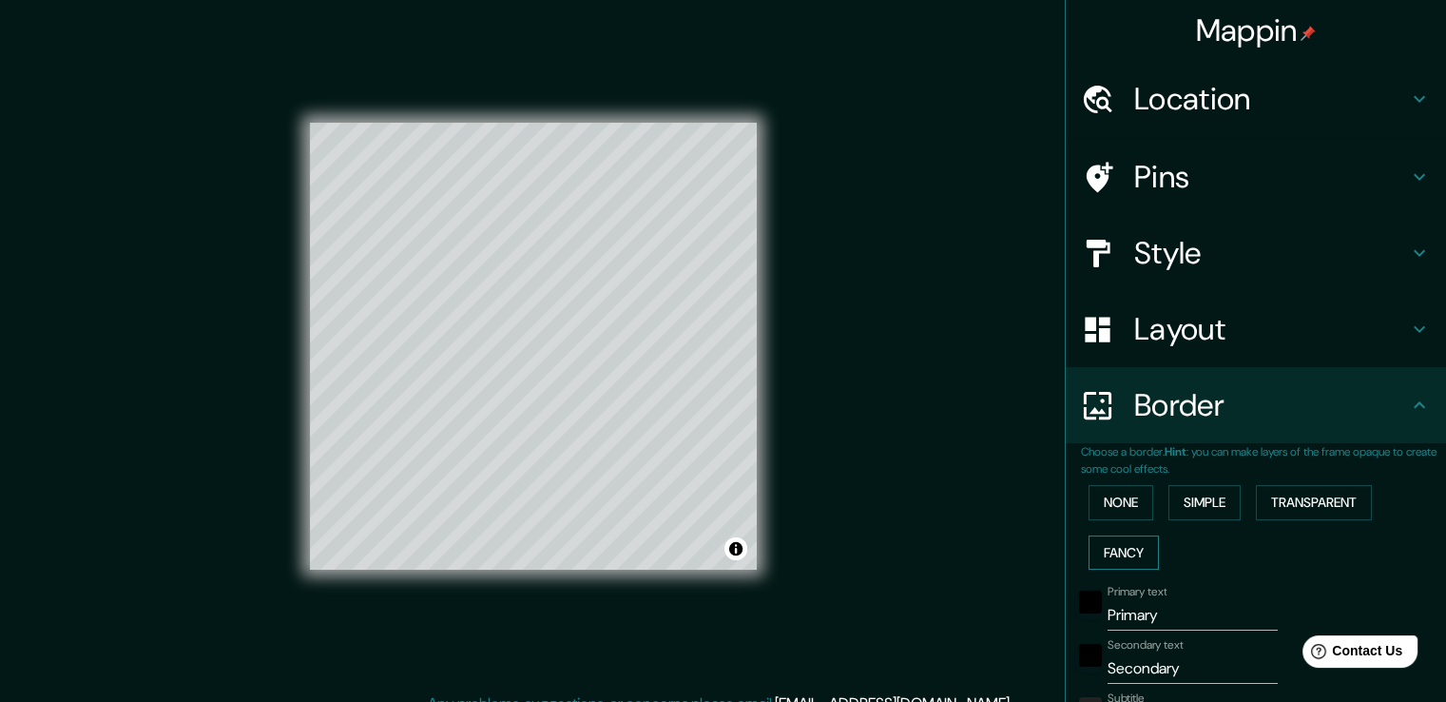
click at [1126, 555] on button "Fancy" at bounding box center [1124, 552] width 70 height 35
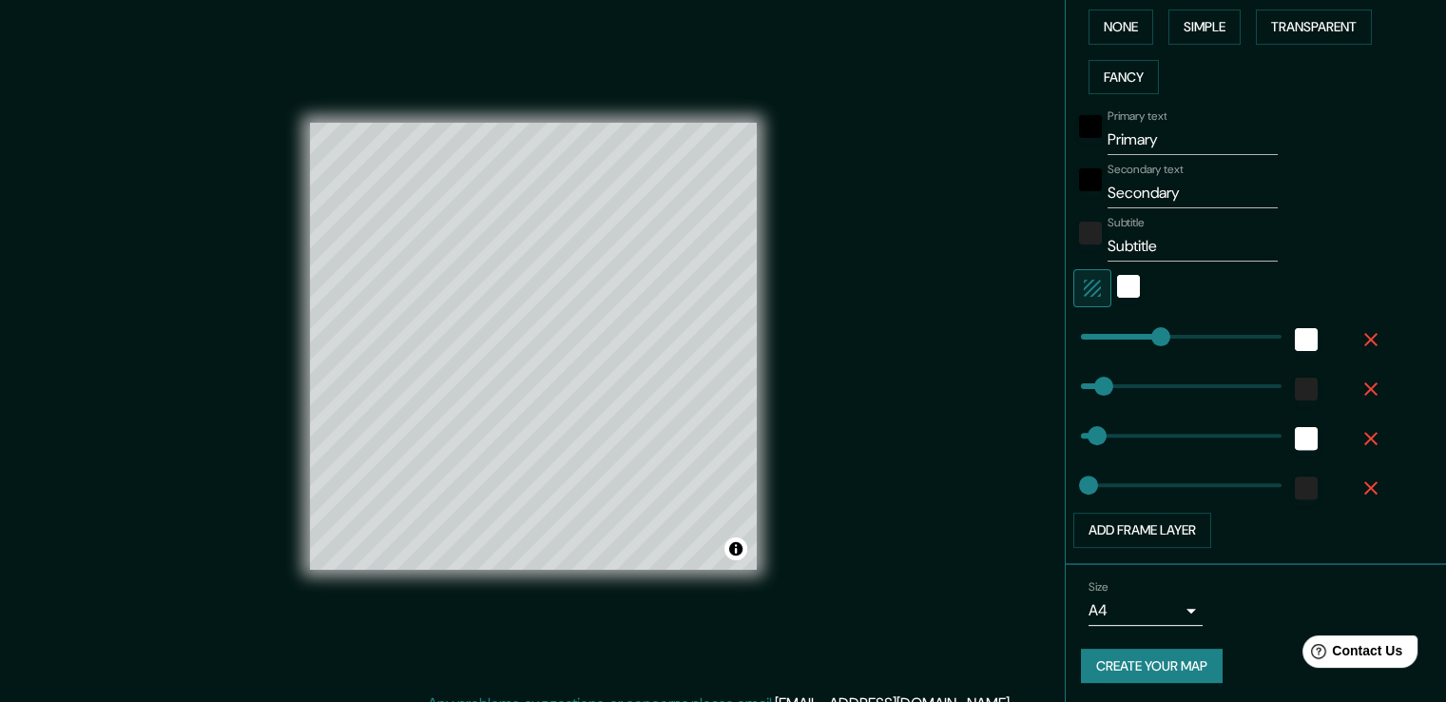
scroll to position [476, 0]
